Goal: Information Seeking & Learning: Understand process/instructions

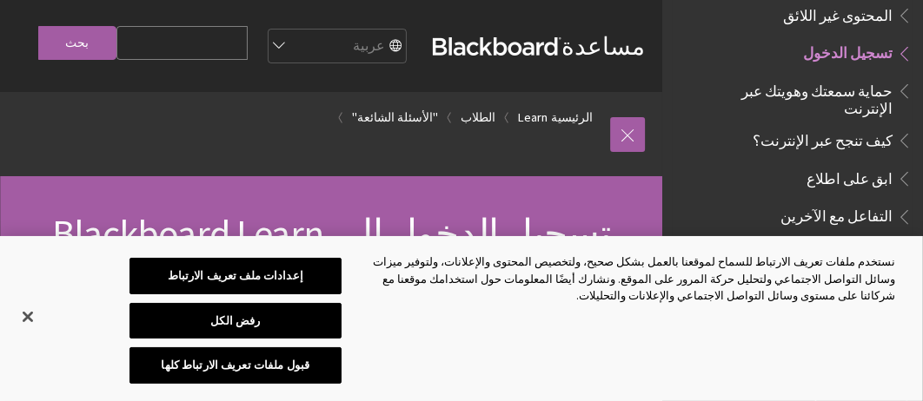
click at [861, 49] on span "تسجيل الدخول" at bounding box center [847, 50] width 89 height 23
click at [858, 39] on span "تسجيل الدخول" at bounding box center [847, 50] width 89 height 23
click at [29, 323] on button "إغلاق" at bounding box center [28, 317] width 38 height 38
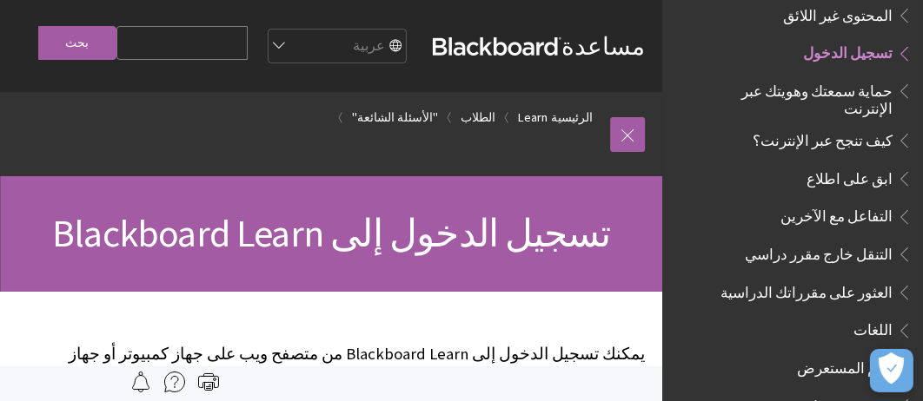
click at [401, 292] on div "تسجيل الدخول إلى Blackboard Learn" at bounding box center [331, 234] width 662 height 116
click at [487, 129] on link "الطلاب" at bounding box center [477, 118] width 35 height 22
click at [480, 257] on span "تسجيل الدخول إلى Blackboard Learn" at bounding box center [331, 233] width 559 height 48
click at [438, 292] on div "تسجيل الدخول إلى Blackboard Learn" at bounding box center [331, 234] width 662 height 116
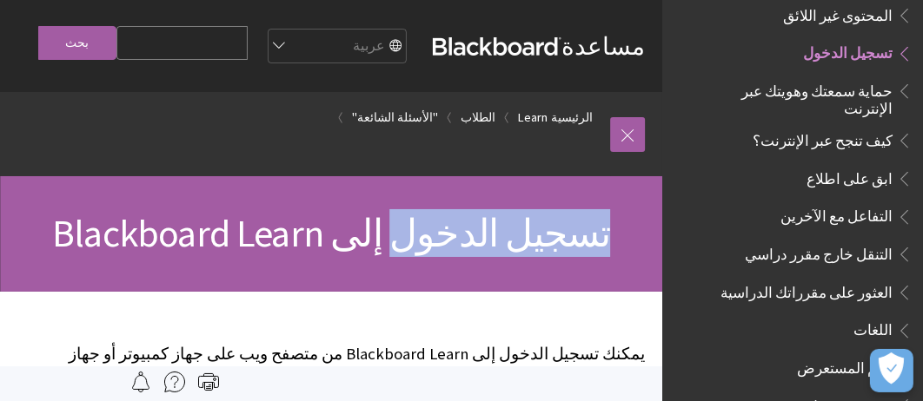
drag, startPoint x: 438, startPoint y: 305, endPoint x: 633, endPoint y: 293, distance: 195.9
click at [633, 292] on div "تسجيل الدخول إلى Blackboard Learn" at bounding box center [331, 234] width 662 height 116
click at [633, 257] on h1 "تسجيل الدخول إلى Blackboard Learn" at bounding box center [330, 234] width 627 height 46
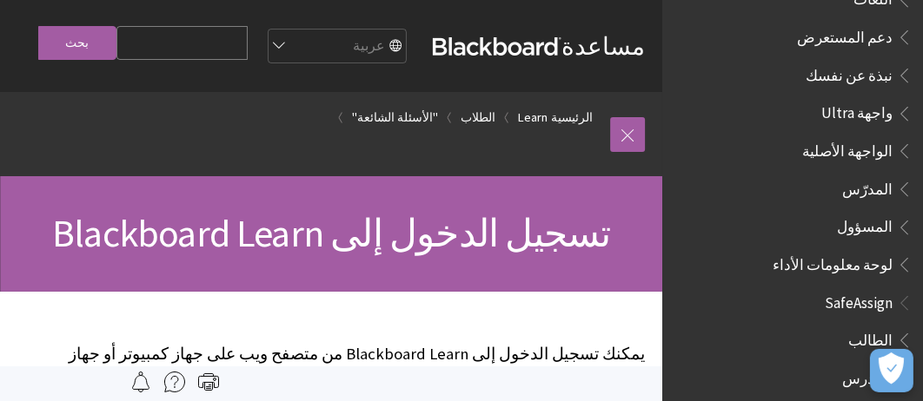
scroll to position [1748, 0]
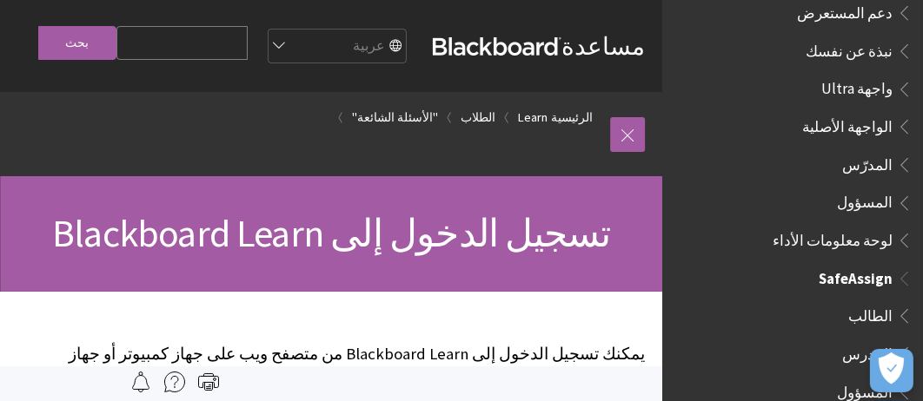
click at [834, 301] on span "الطالب" at bounding box center [796, 316] width 231 height 30
click at [862, 301] on span "الطالب" at bounding box center [870, 312] width 44 height 23
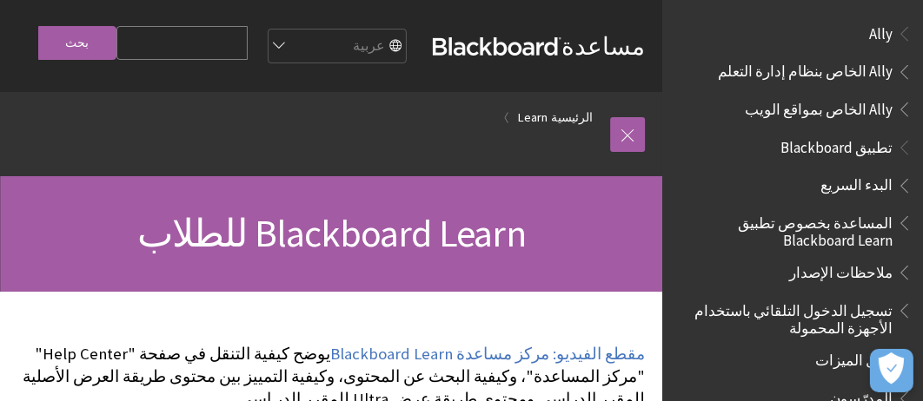
scroll to position [1242, 0]
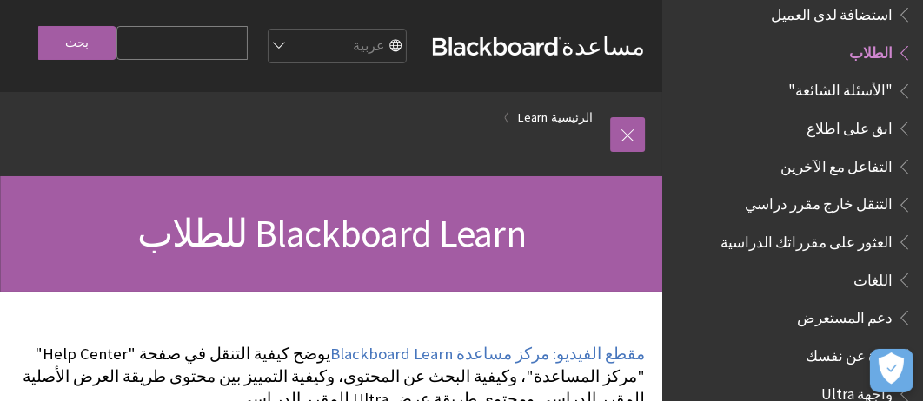
click at [418, 257] on span "Blackboard Learn للطلاب" at bounding box center [330, 233] width 388 height 48
drag, startPoint x: 512, startPoint y: 162, endPoint x: 544, endPoint y: 163, distance: 32.2
click at [544, 143] on ol "الرئيسية Learn" at bounding box center [313, 117] width 593 height 51
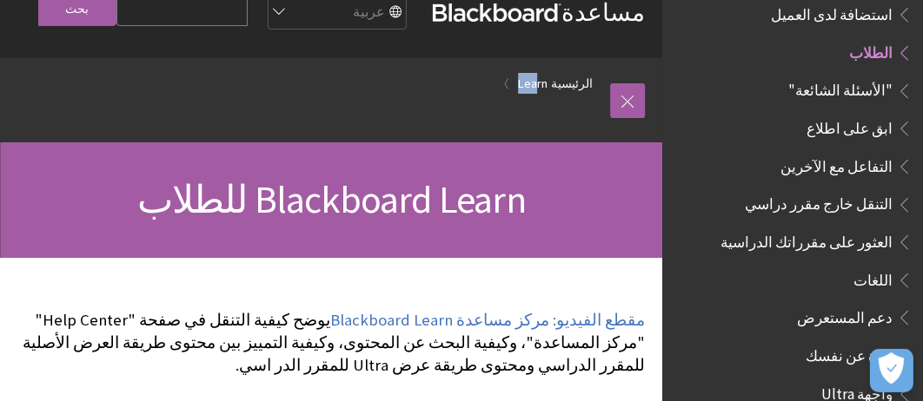
click at [879, 38] on span "الطلاب" at bounding box center [870, 49] width 43 height 23
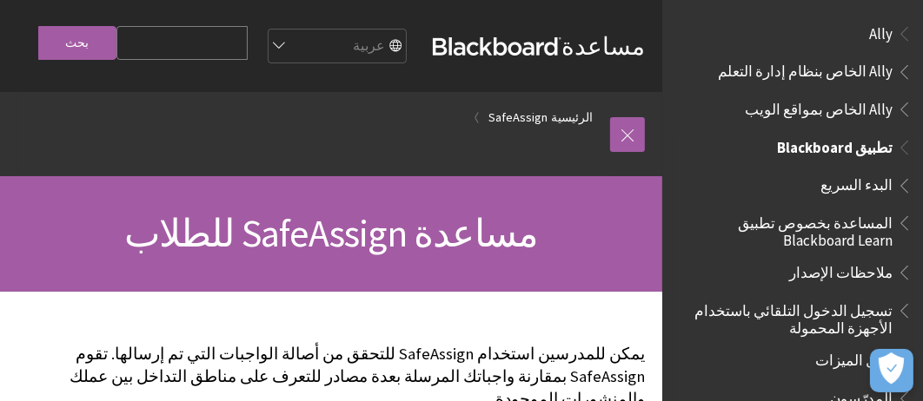
click at [775, 313] on span "تسجيل الدخول التلقائي باستخدام الأجهزة المحمولة" at bounding box center [787, 316] width 209 height 41
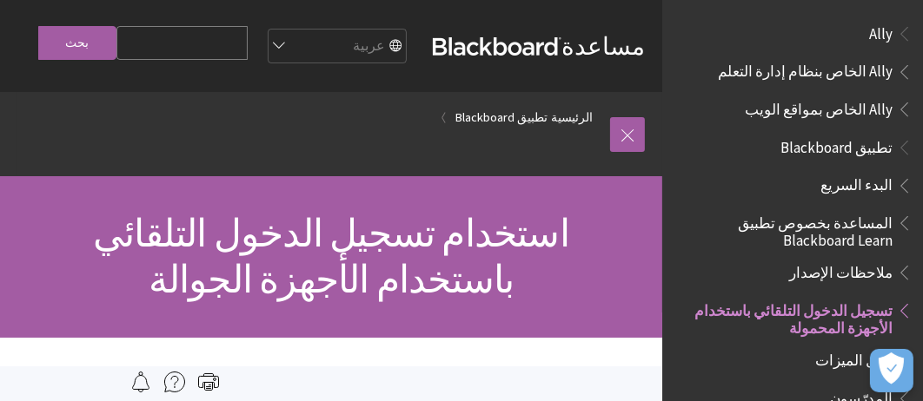
scroll to position [269, 0]
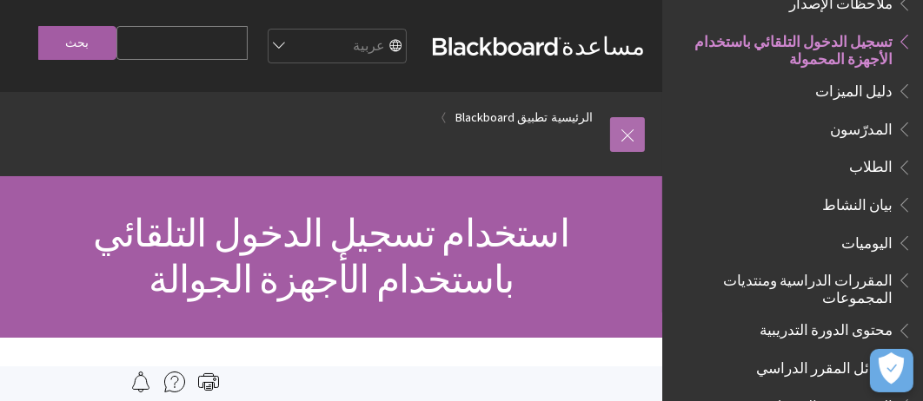
click at [631, 152] on link at bounding box center [627, 134] width 35 height 35
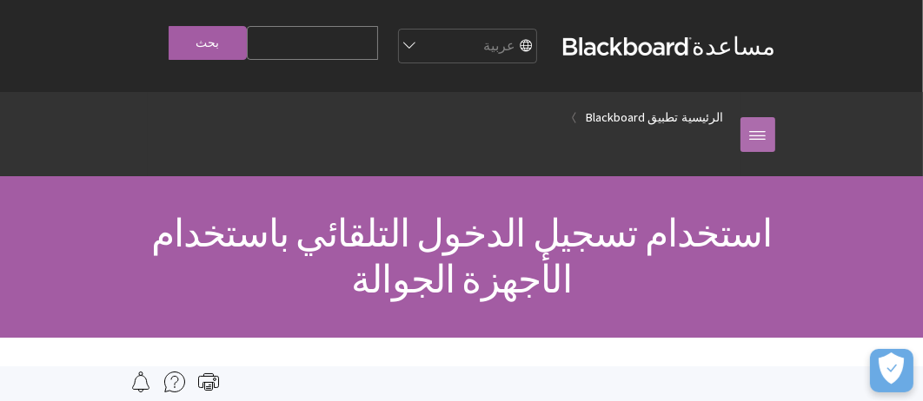
click at [765, 131] on link at bounding box center [757, 134] width 35 height 35
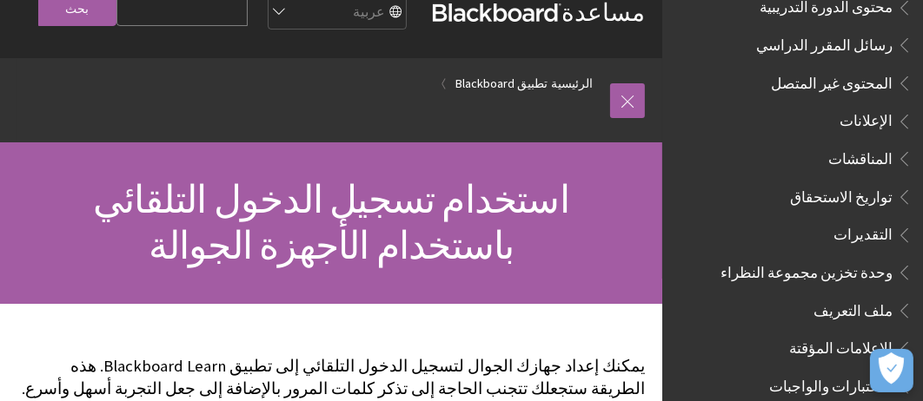
scroll to position [558, 0]
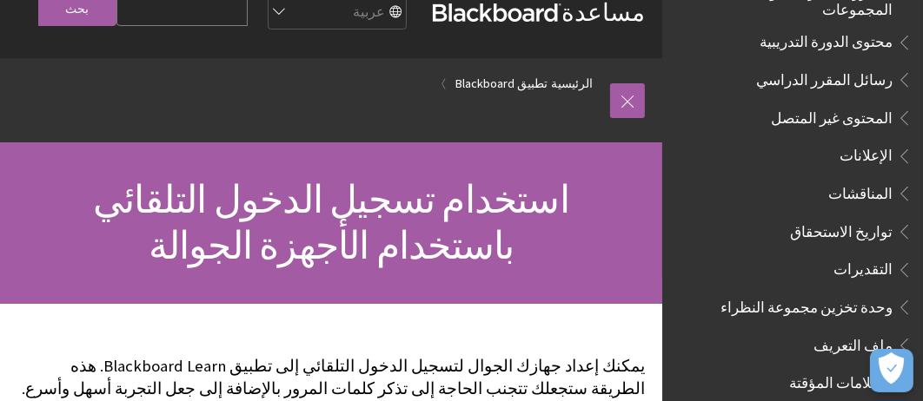
click at [498, 269] on h1 "استخدام تسجيل الدخول التلقائي باستخدام الأجهزة الجوالة" at bounding box center [330, 223] width 627 height 92
click at [318, 228] on span "استخدام تسجيل الدخول التلقائي باستخدام الأجهزة الجوالة" at bounding box center [331, 222] width 476 height 94
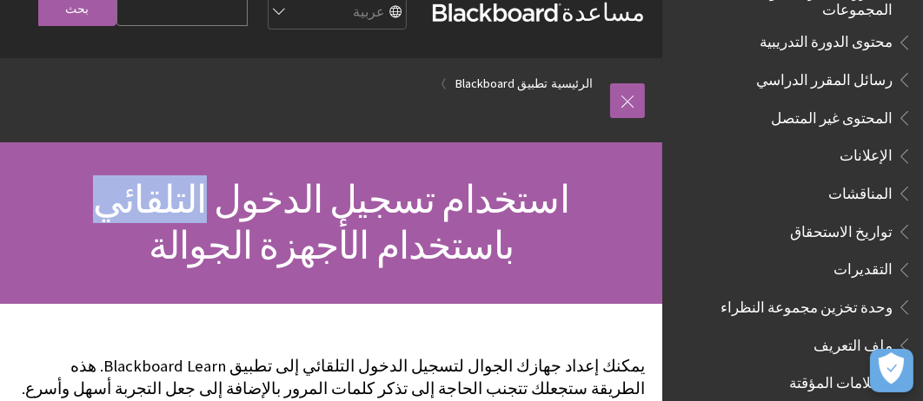
click at [318, 228] on span "استخدام تسجيل الدخول التلقائي باستخدام الأجهزة الجوالة" at bounding box center [331, 222] width 476 height 94
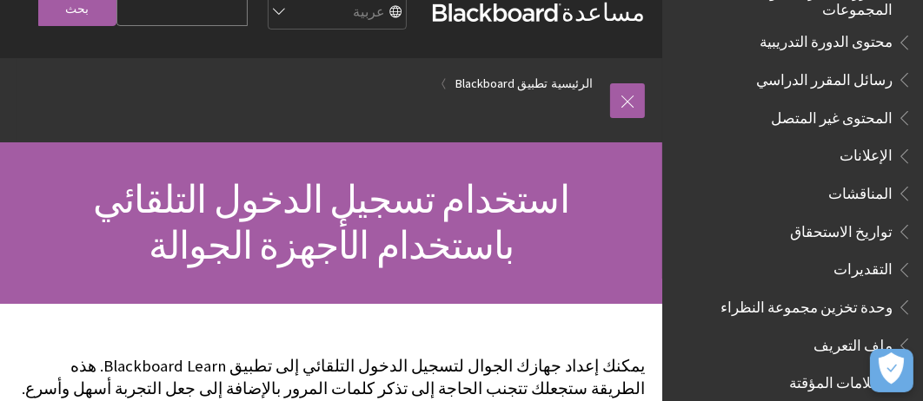
click at [565, 253] on span "استخدام تسجيل الدخول التلقائي باستخدام الأجهزة الجوالة" at bounding box center [331, 222] width 476 height 94
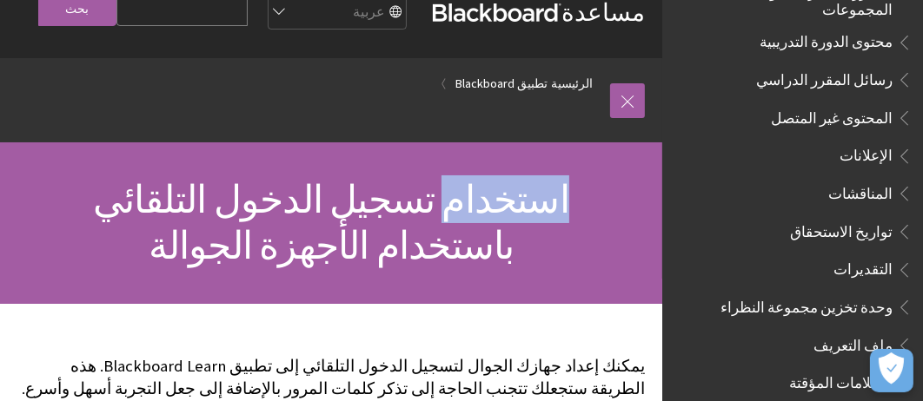
click at [565, 253] on span "استخدام تسجيل الدخول التلقائي باستخدام الأجهزة الجوالة" at bounding box center [331, 222] width 476 height 94
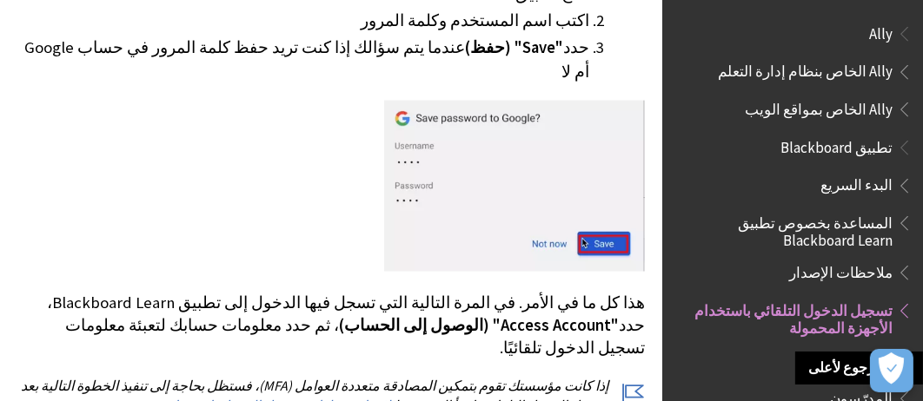
scroll to position [0, 0]
click at [809, 139] on span "تطبيق Blackboard" at bounding box center [836, 144] width 112 height 23
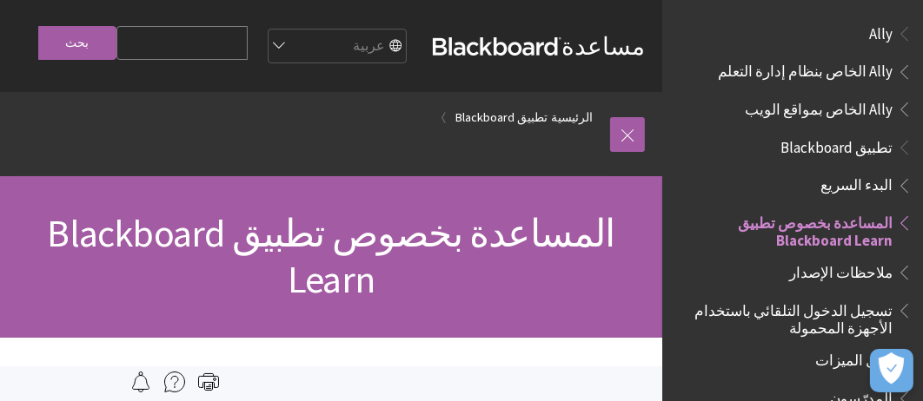
scroll to position [182, 0]
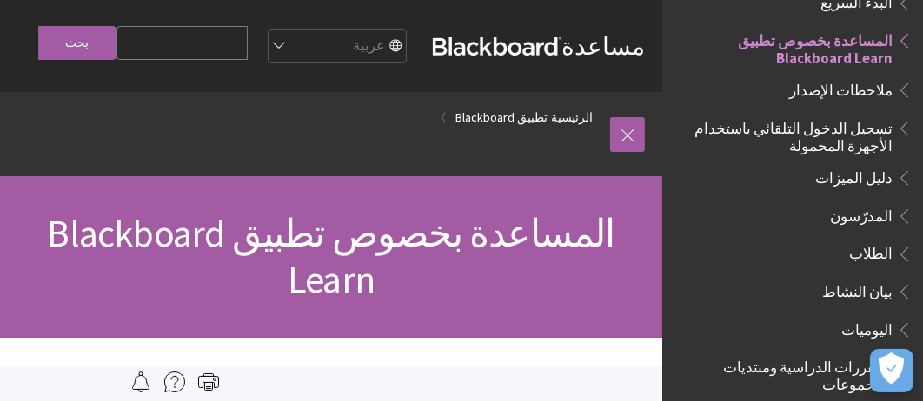
click at [457, 296] on span "المساعدة بخصوص تطبيق Blackboard Learn" at bounding box center [330, 256] width 567 height 94
click at [474, 129] on link "تطبيق Blackboard" at bounding box center [501, 118] width 92 height 22
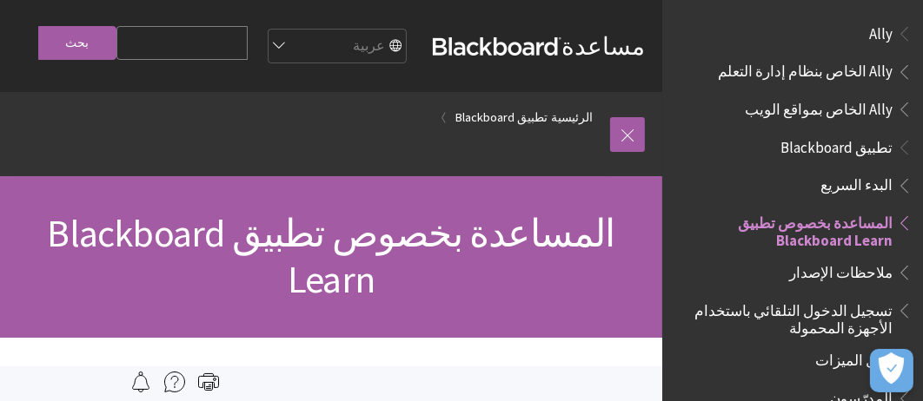
scroll to position [182, 0]
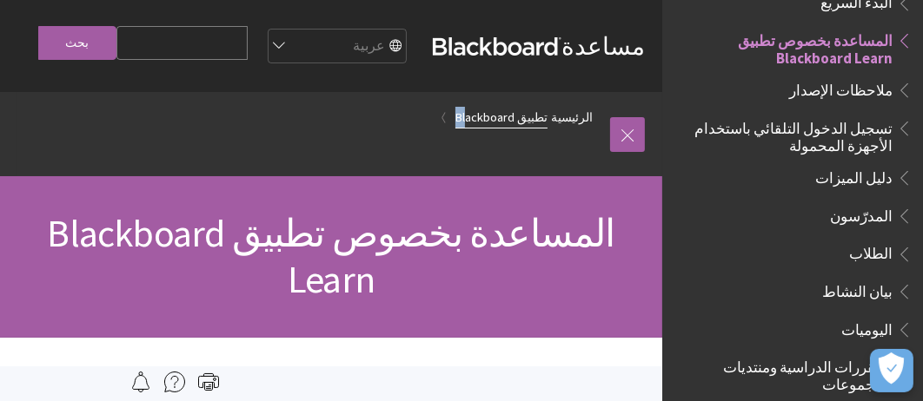
drag, startPoint x: 459, startPoint y: 159, endPoint x: 483, endPoint y: 162, distance: 24.5
click at [483, 129] on li "تطبيق Blackboard" at bounding box center [493, 118] width 107 height 22
click at [871, 255] on span "الطلاب" at bounding box center [870, 251] width 43 height 23
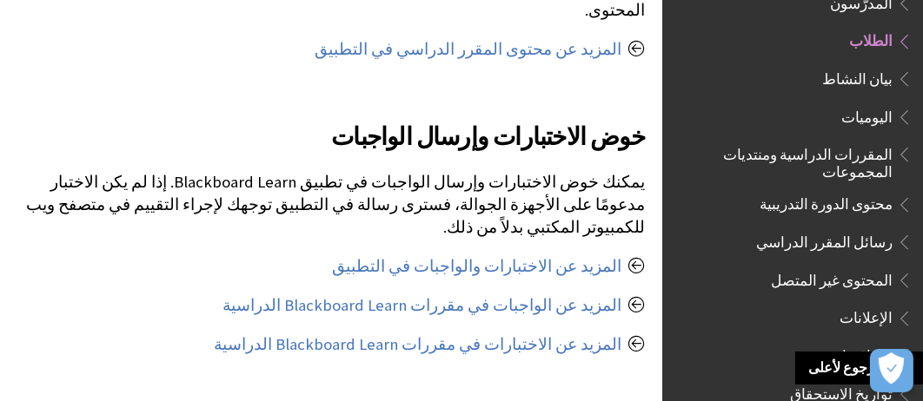
scroll to position [1002, 0]
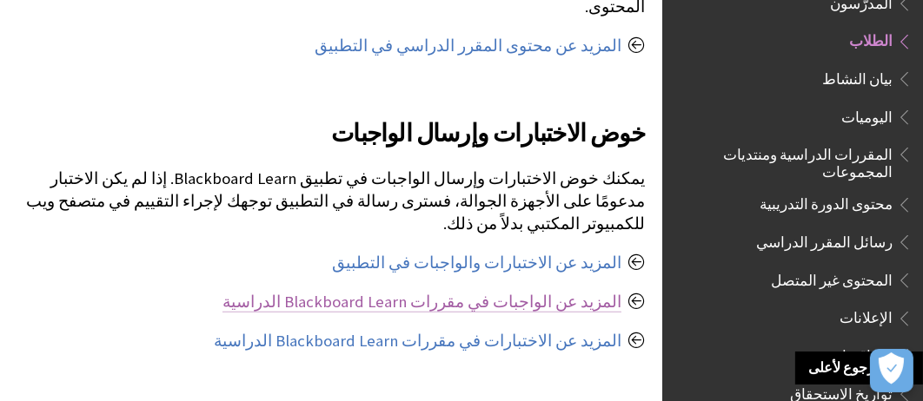
click at [409, 292] on link "المزيد عن الواجبات في مقررات Blackboard Learn الدراسية" at bounding box center [421, 302] width 399 height 21
